Goal: Navigation & Orientation: Find specific page/section

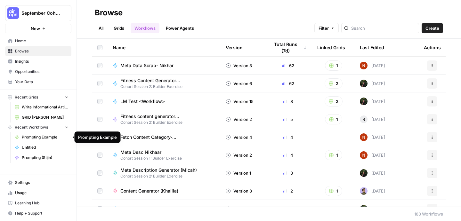
click at [55, 138] on span "Prompting Example" at bounding box center [45, 138] width 47 height 6
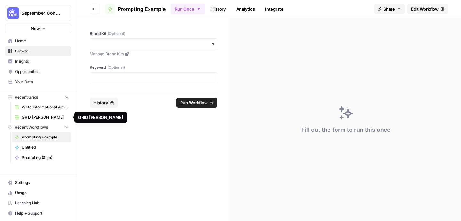
click at [45, 117] on span "GRID [PERSON_NAME]" at bounding box center [45, 118] width 47 height 6
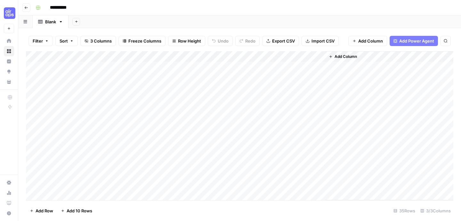
click at [26, 7] on icon "button" at bounding box center [26, 8] width 4 height 4
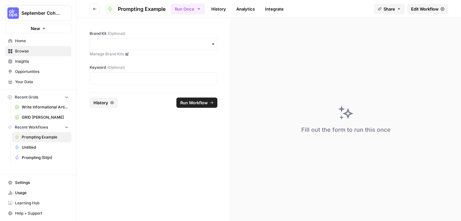
click at [42, 61] on span "Insights" at bounding box center [41, 62] width 53 height 6
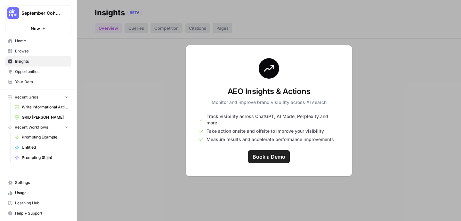
click at [43, 53] on span "Browse" at bounding box center [41, 51] width 53 height 6
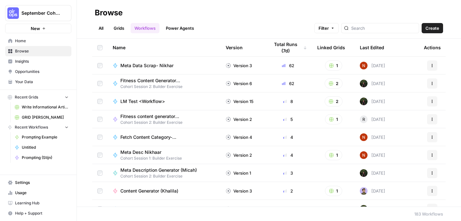
click at [151, 66] on span "Meta Data Scrap- Nikhar" at bounding box center [146, 65] width 53 height 6
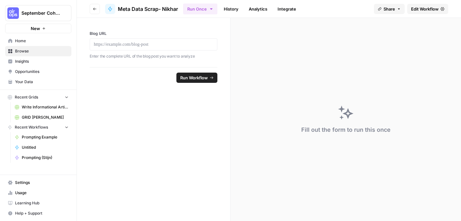
click at [34, 62] on span "Insights" at bounding box center [41, 62] width 53 height 6
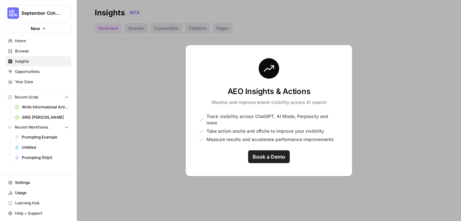
click at [37, 70] on span "Opportunities" at bounding box center [41, 72] width 53 height 6
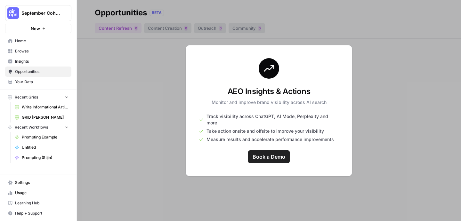
click at [42, 110] on span "Write Informational Article" at bounding box center [45, 107] width 47 height 6
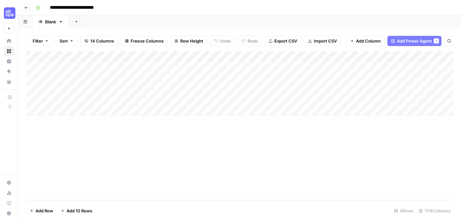
click at [24, 5] on button "Go back" at bounding box center [26, 8] width 8 height 8
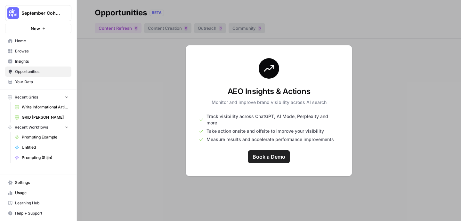
click at [38, 51] on span "Browse" at bounding box center [41, 51] width 53 height 6
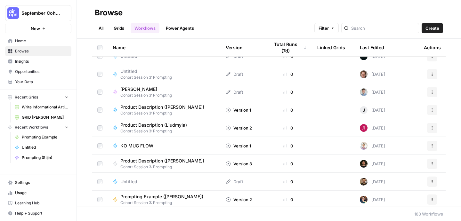
scroll to position [2187, 0]
